Goal: Ask a question

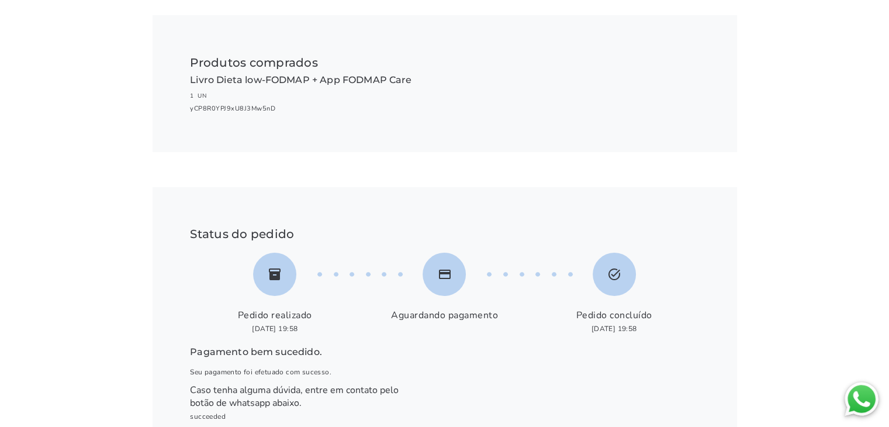
scroll to position [185, 0]
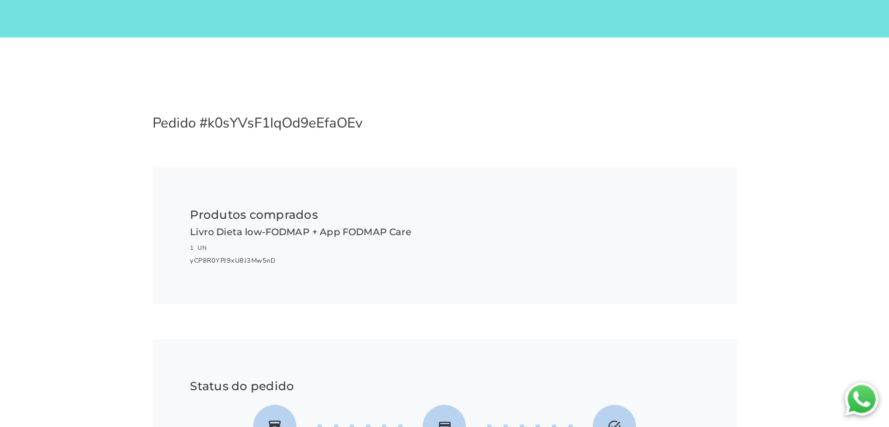
click at [858, 391] on img at bounding box center [862, 399] width 40 height 40
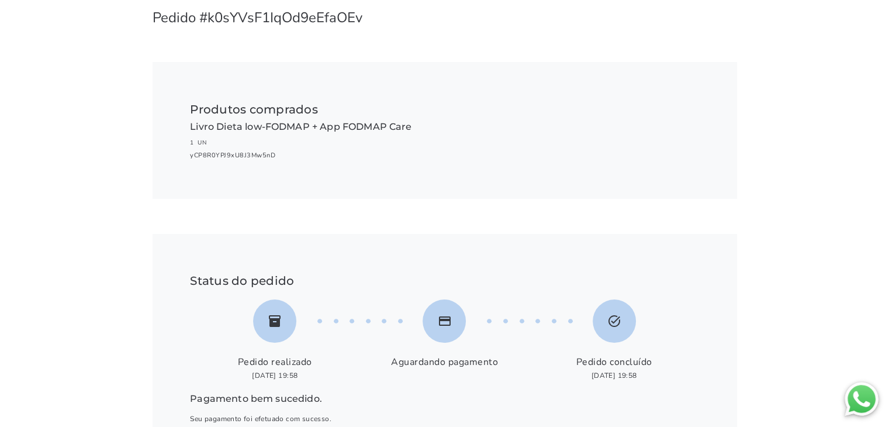
scroll to position [185, 0]
